Goal: Transaction & Acquisition: Purchase product/service

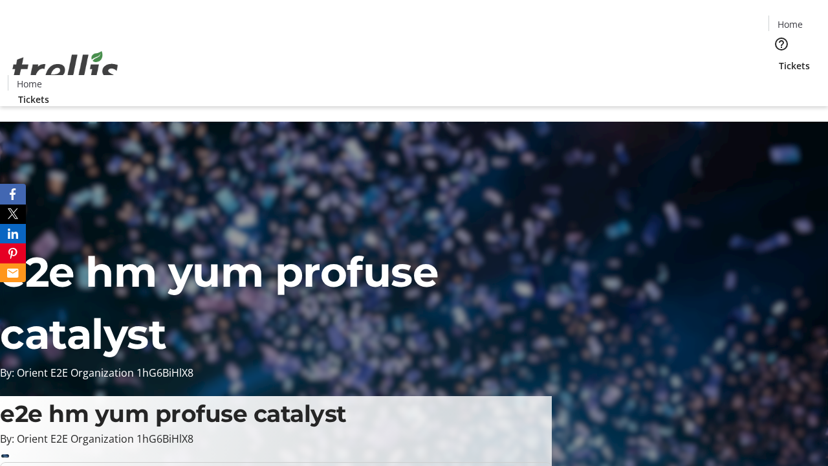
click at [779, 59] on span "Tickets" at bounding box center [794, 66] width 31 height 14
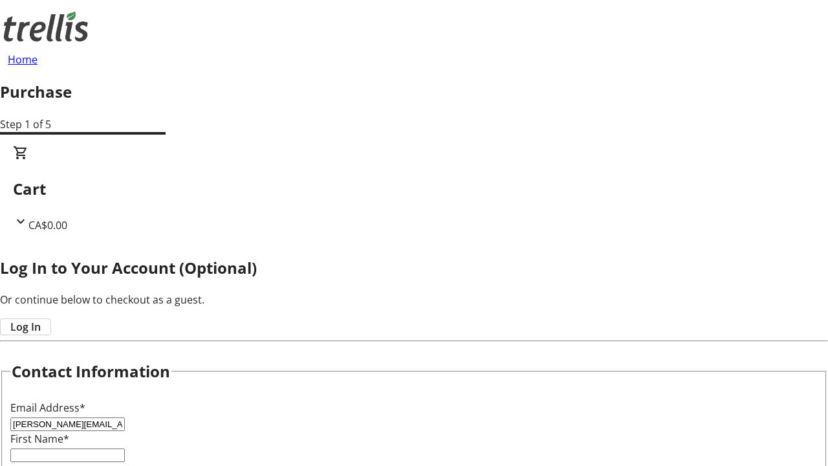
type input "[PERSON_NAME][EMAIL_ADDRESS][DOMAIN_NAME]"
type input "[PERSON_NAME]"
